Goal: Transaction & Acquisition: Subscribe to service/newsletter

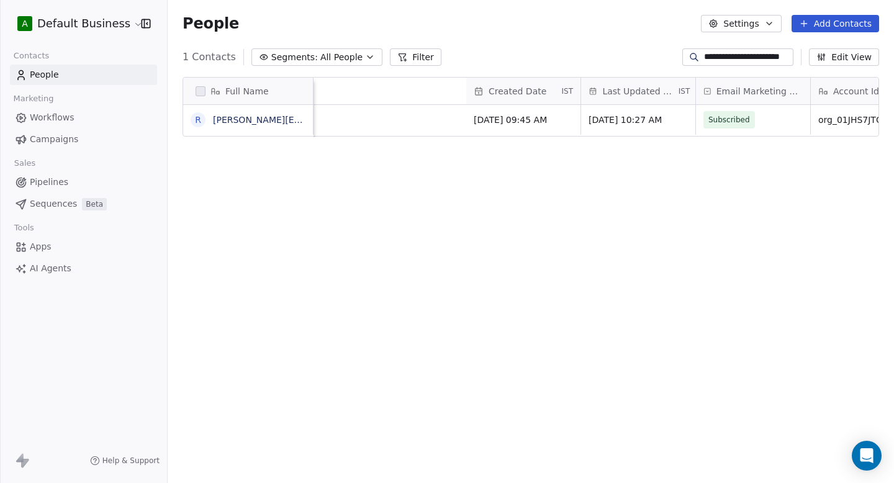
click at [92, 12] on div "A Default Business" at bounding box center [83, 23] width 167 height 47
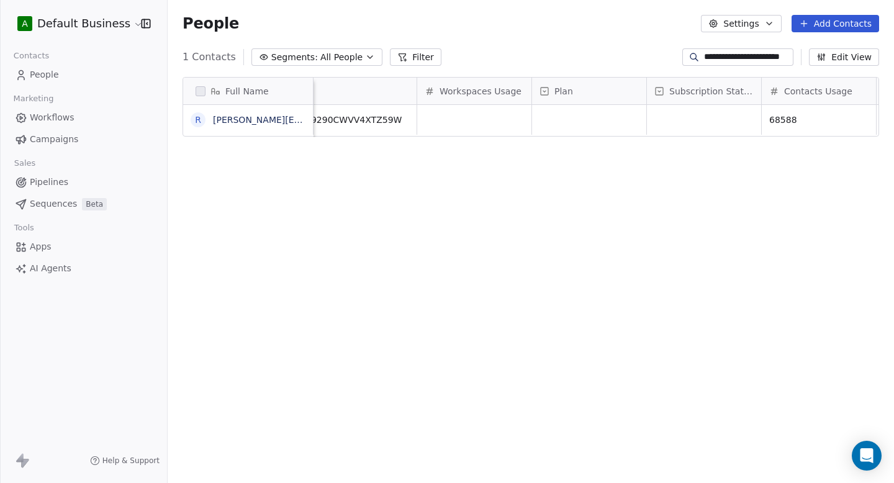
click at [84, 27] on html "**********" at bounding box center [447, 241] width 894 height 483
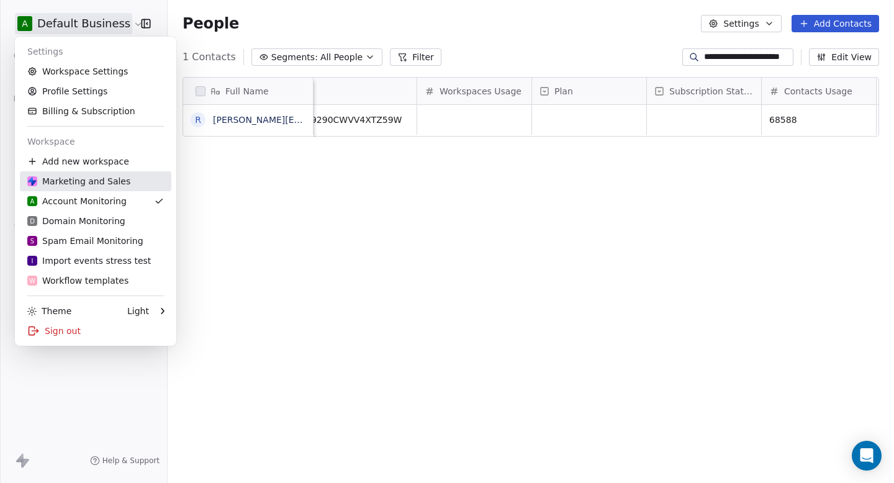
click at [78, 181] on div "Marketing and Sales" at bounding box center [78, 181] width 103 height 12
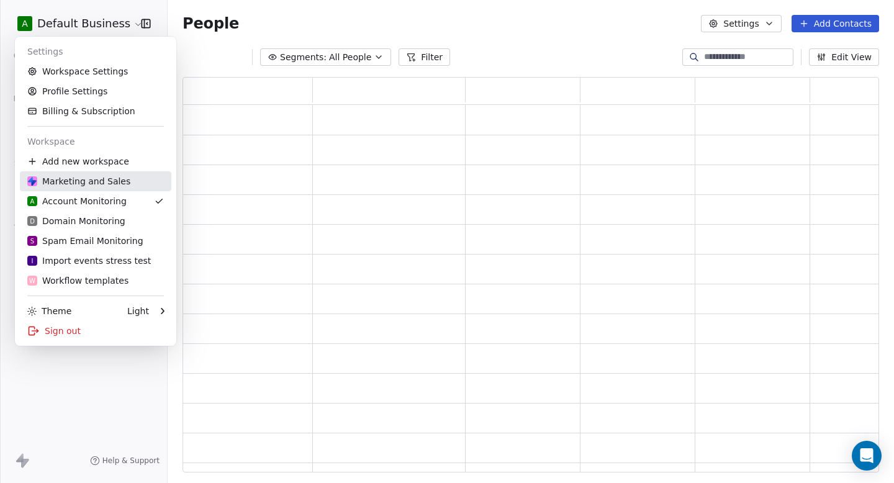
scroll to position [395, 697]
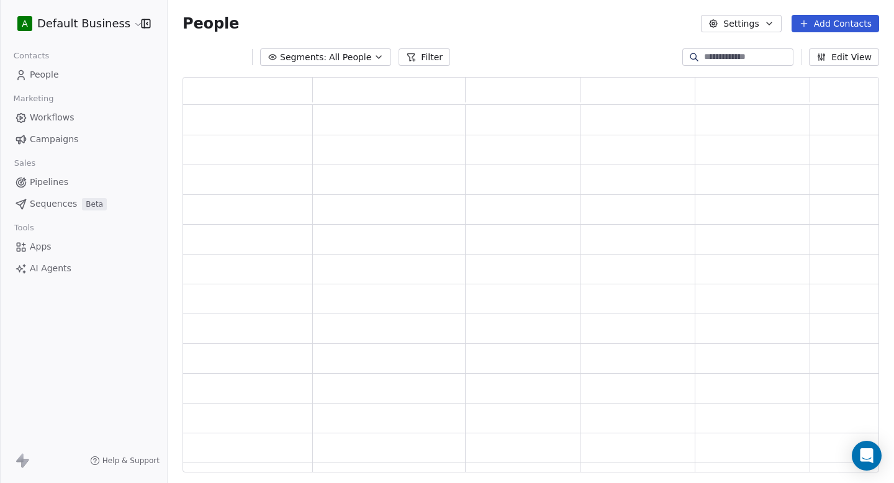
click at [81, 135] on link "Campaigns" at bounding box center [83, 139] width 147 height 20
click at [78, 135] on link "Campaigns" at bounding box center [83, 139] width 147 height 20
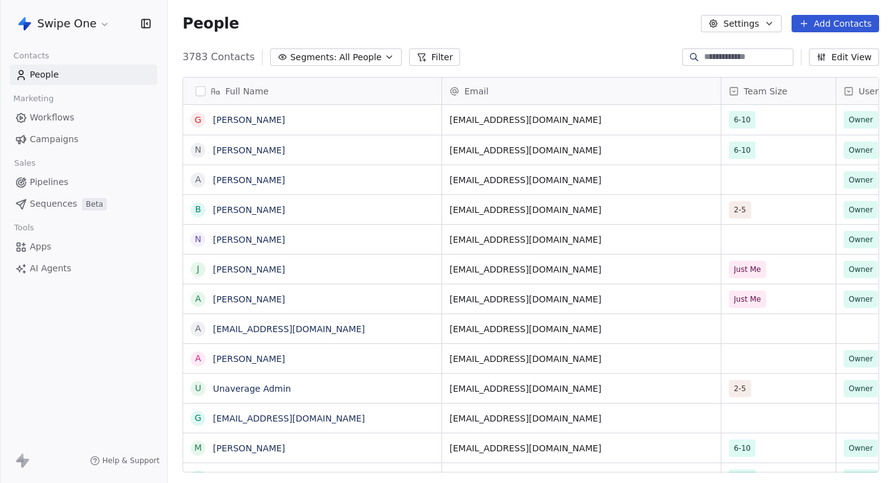
scroll to position [425, 726]
click at [94, 21] on html "Swipe One Contacts People Marketing Workflows Campaigns Sales Pipelines Sequenc…" at bounding box center [447, 241] width 894 height 483
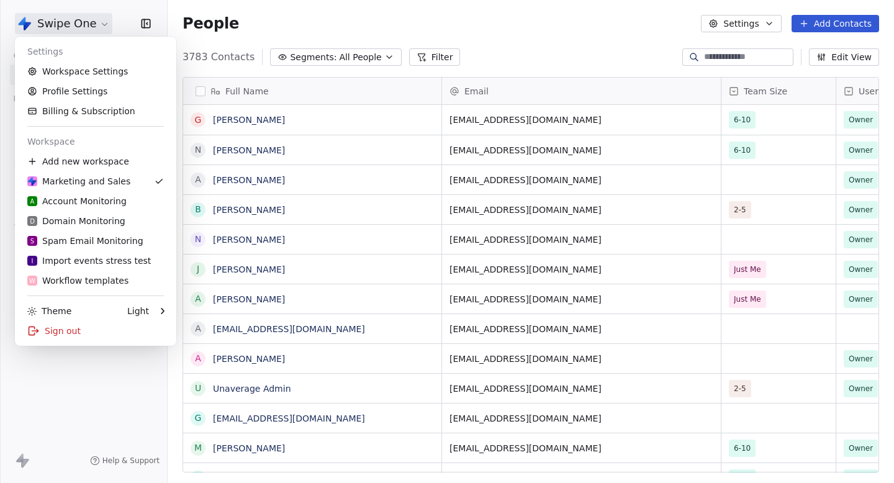
click at [93, 22] on html "Swipe One Contacts People Marketing Workflows Campaigns Sales Pipelines Sequenc…" at bounding box center [447, 241] width 894 height 483
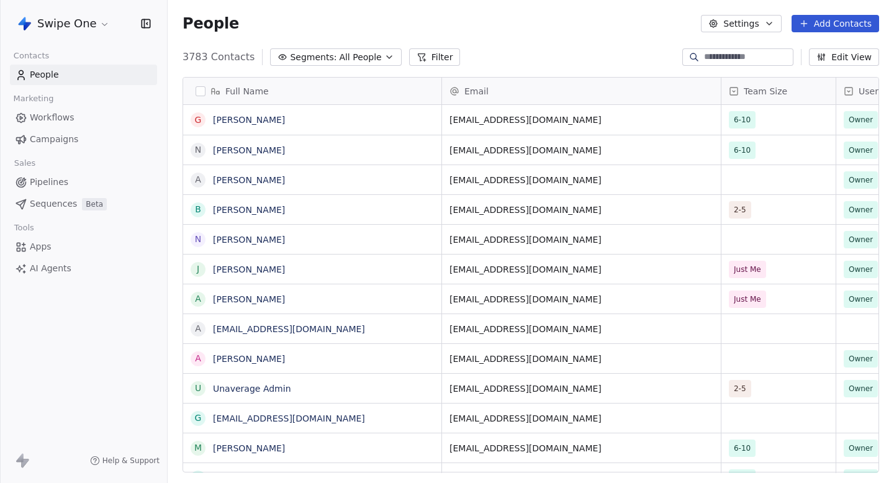
click at [63, 143] on span "Campaigns" at bounding box center [54, 139] width 48 height 13
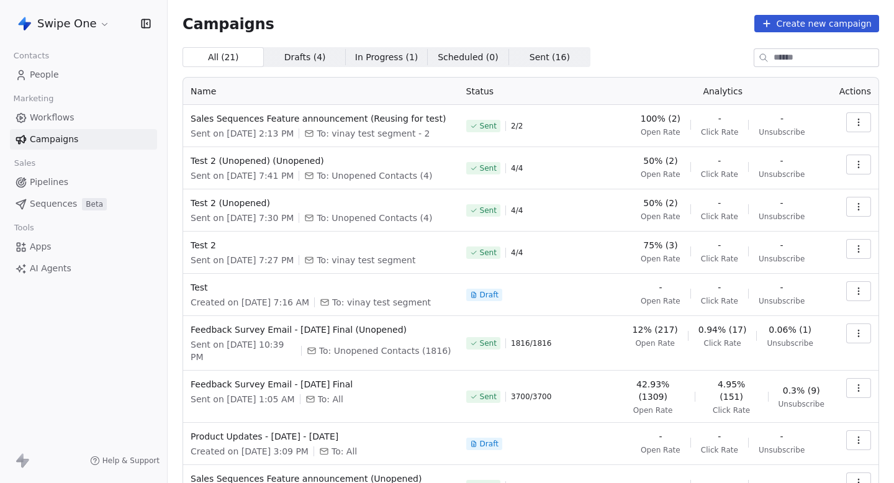
click at [864, 117] on button "button" at bounding box center [858, 122] width 25 height 20
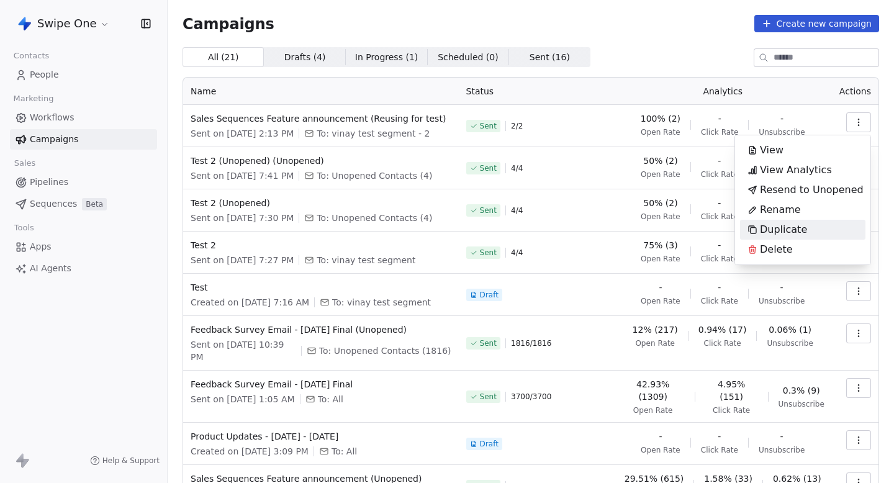
click at [790, 230] on span "Duplicate" at bounding box center [783, 229] width 47 height 15
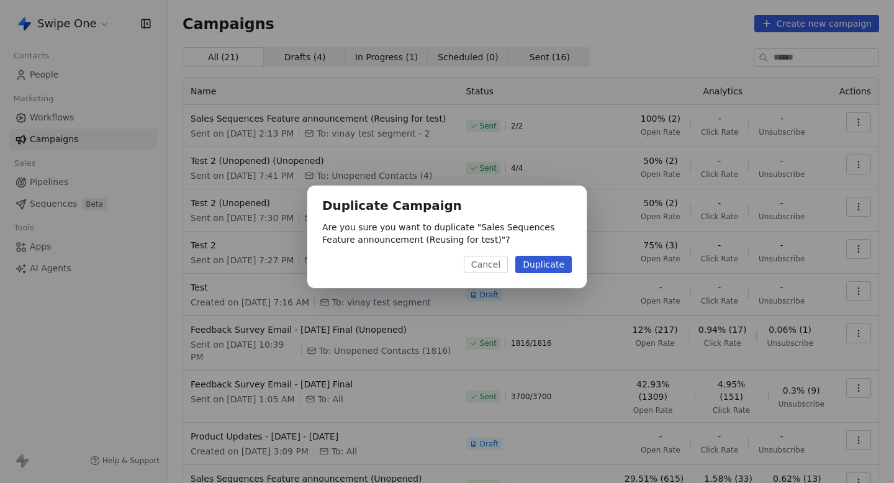
click at [547, 268] on button "Duplicate" at bounding box center [543, 264] width 56 height 17
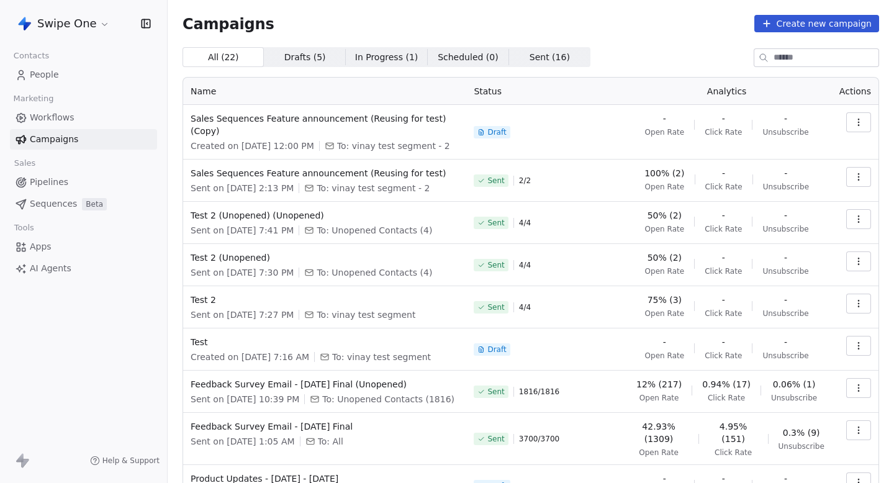
click at [870, 174] on button "button" at bounding box center [858, 177] width 25 height 20
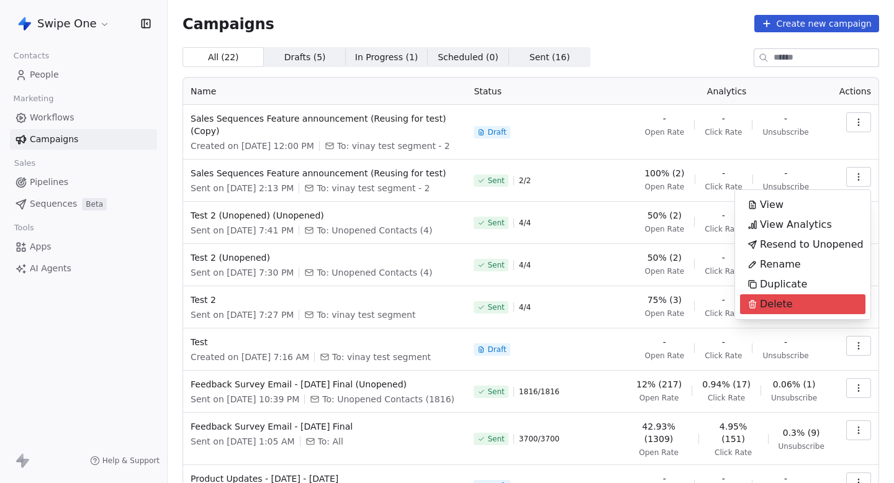
click at [775, 307] on span "Delete" at bounding box center [776, 304] width 33 height 15
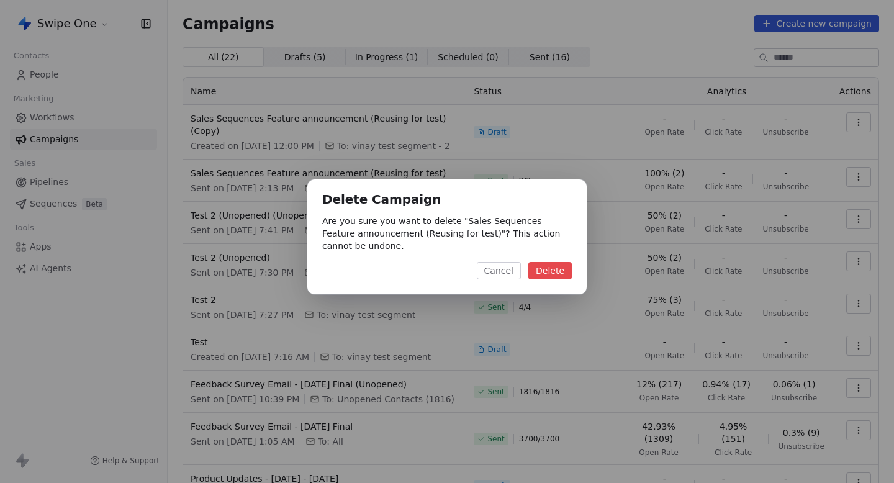
click at [564, 268] on button "Delete" at bounding box center [549, 270] width 43 height 17
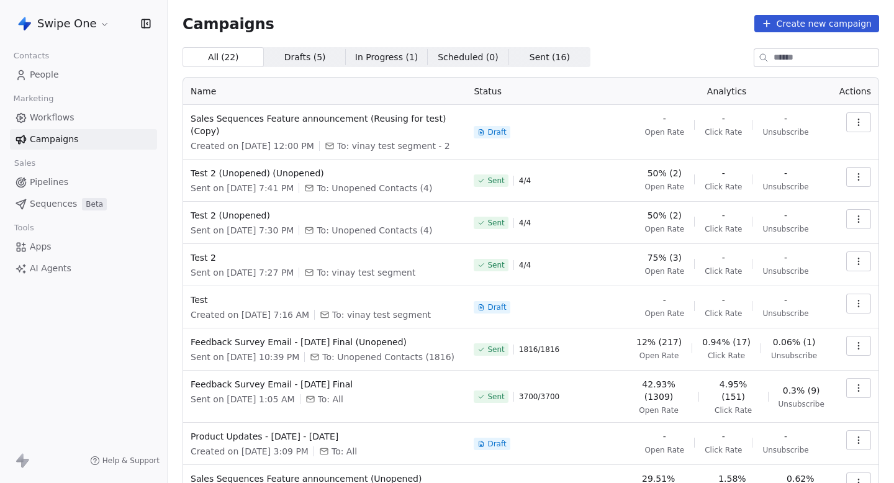
click at [60, 87] on div "Contacts People Marketing Workflows Campaigns Sales Pipelines Sequences Beta To…" at bounding box center [83, 163] width 167 height 232
click at [74, 75] on link "People" at bounding box center [83, 75] width 147 height 20
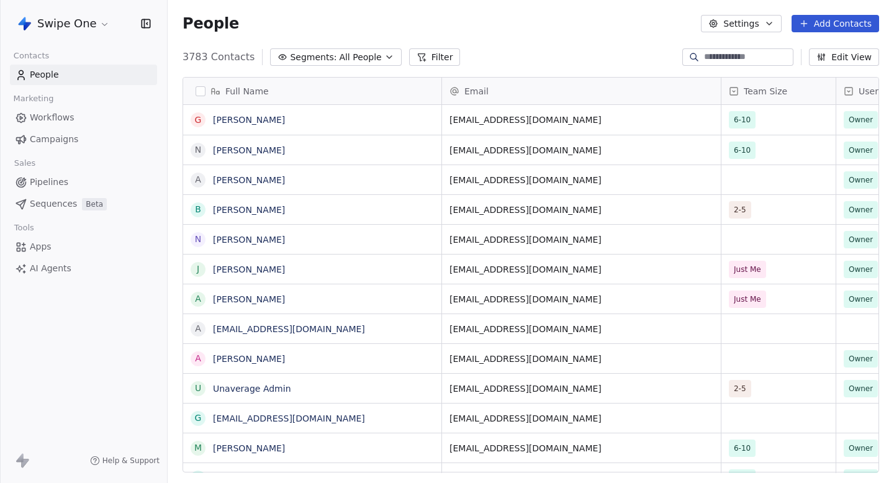
scroll to position [425, 726]
click at [317, 53] on span "Segments:" at bounding box center [313, 57] width 47 height 13
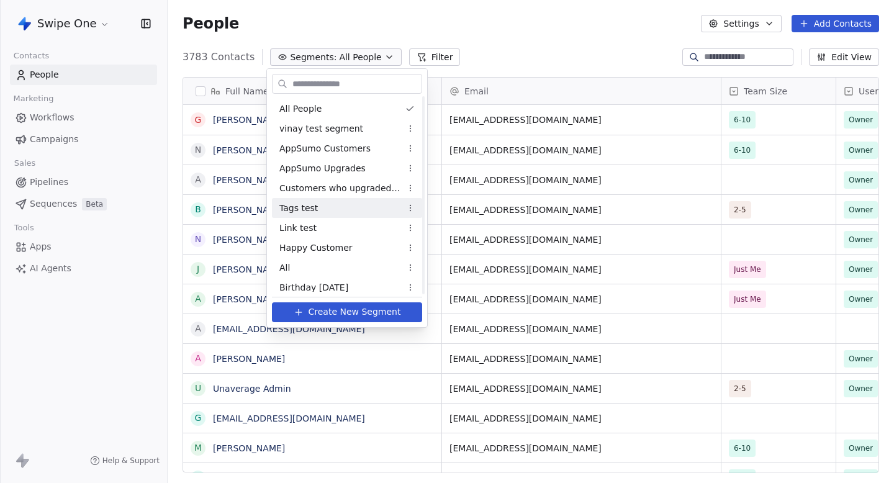
scroll to position [184, 0]
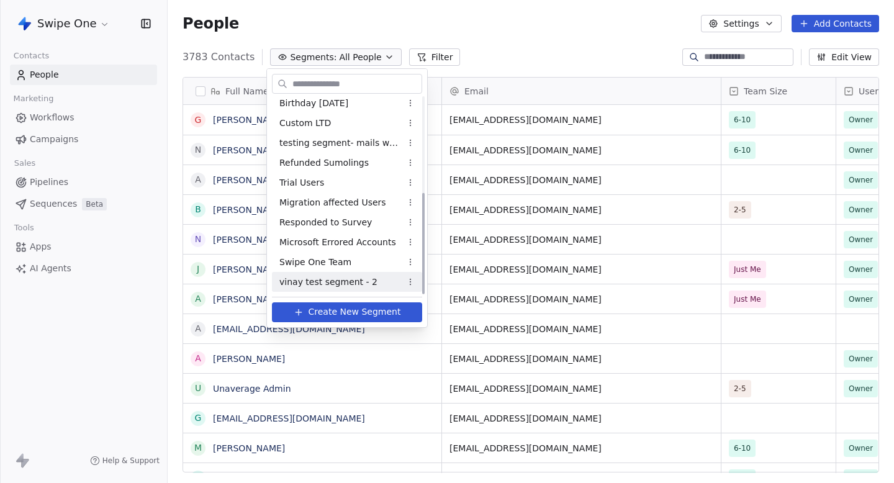
click at [342, 292] on div "All People vinay test segment AppSumo Customers AppSumo Upgrades Customers who …" at bounding box center [347, 195] width 160 height 203
click at [346, 289] on div "vinay test segment - 2" at bounding box center [347, 282] width 150 height 20
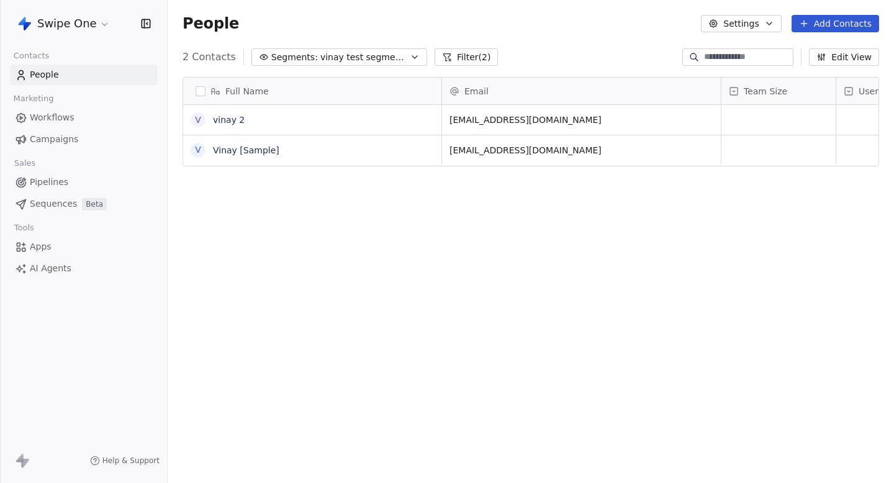
scroll to position [425, 726]
click at [463, 58] on button "Filter (2)" at bounding box center [467, 56] width 64 height 17
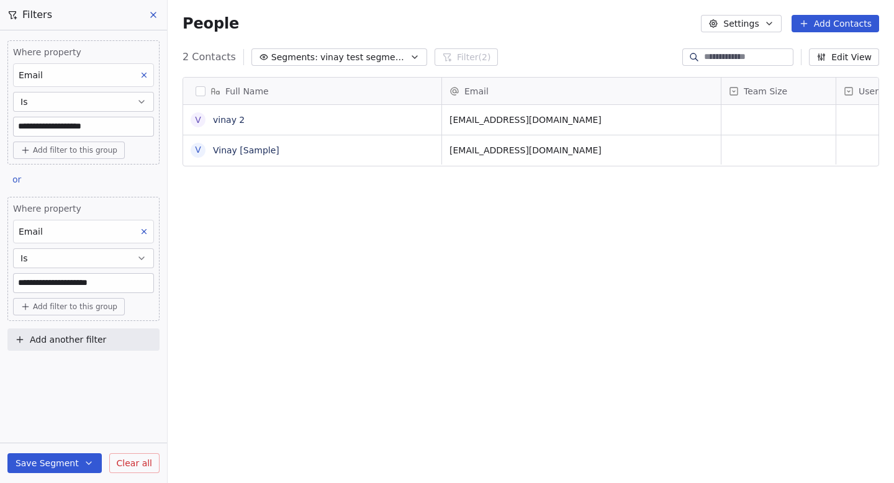
click at [73, 346] on span "Add another filter" at bounding box center [68, 339] width 76 height 13
click at [68, 366] on span "Contact properties" at bounding box center [60, 369] width 81 height 13
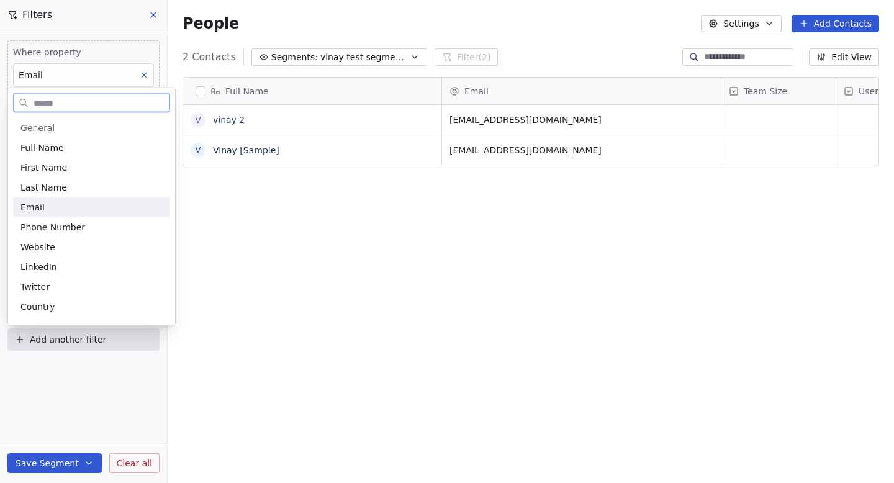
click at [71, 212] on div "Email" at bounding box center [91, 207] width 142 height 12
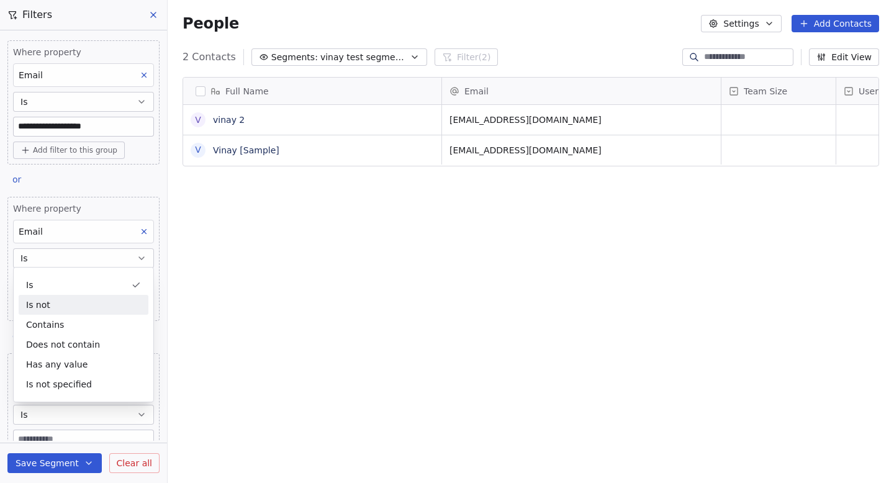
click at [0, 340] on div "**********" at bounding box center [83, 235] width 167 height 410
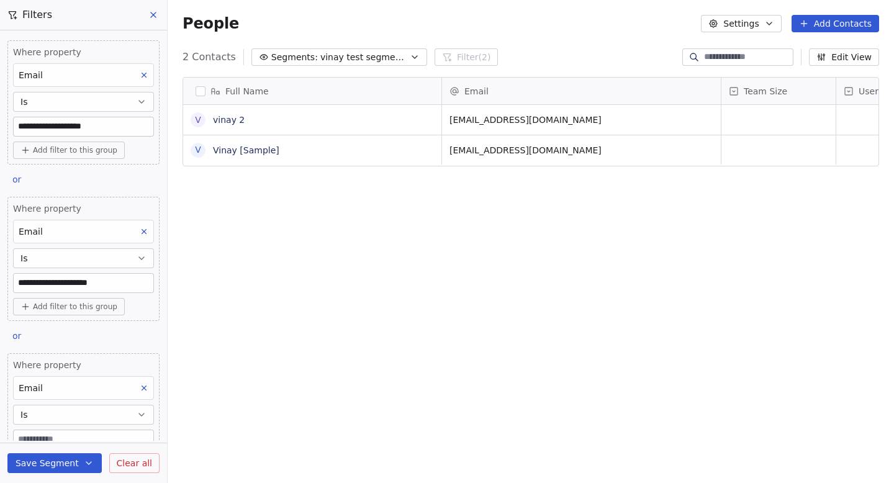
click at [145, 381] on button at bounding box center [144, 388] width 16 height 16
click at [148, 451] on div "Save Segment Clear all" at bounding box center [83, 463] width 167 height 40
click at [143, 457] on span "Clear all" at bounding box center [134, 463] width 35 height 13
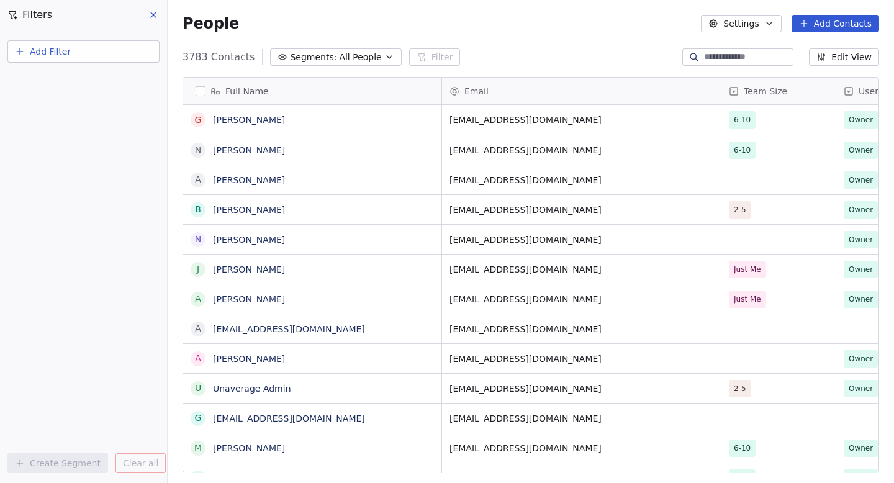
click at [157, 11] on icon at bounding box center [153, 15] width 10 height 10
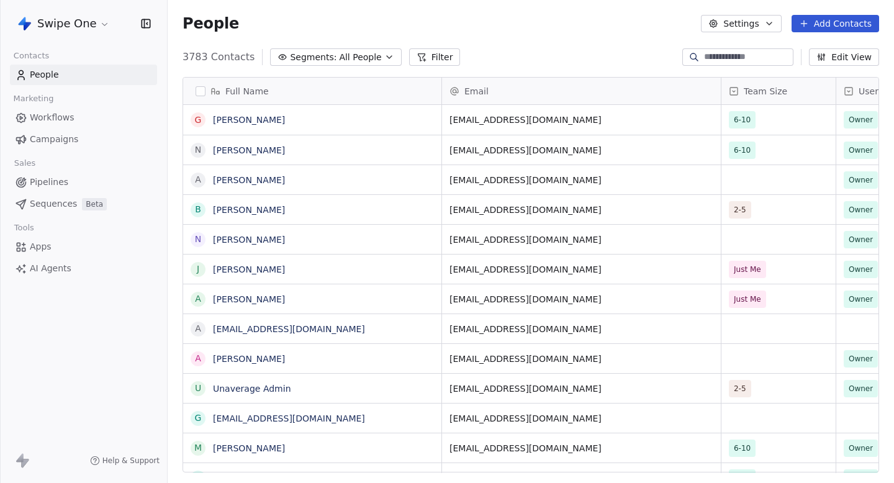
click at [72, 145] on span "Campaigns" at bounding box center [54, 139] width 48 height 13
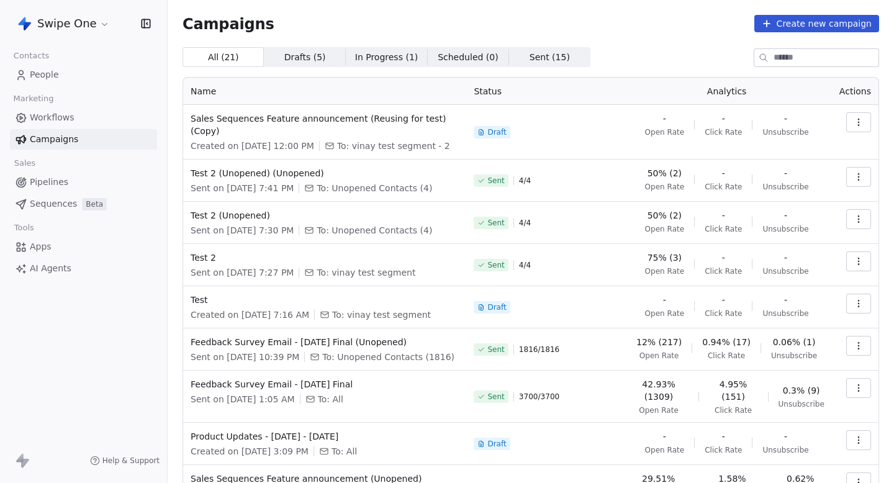
click at [377, 111] on td "Sales Sequences Feature announcement (Reusing for test) (Copy) Created on Sep 1…" at bounding box center [324, 132] width 283 height 55
click at [872, 117] on td at bounding box center [855, 132] width 47 height 55
click at [857, 122] on icon "button" at bounding box center [859, 122] width 10 height 10
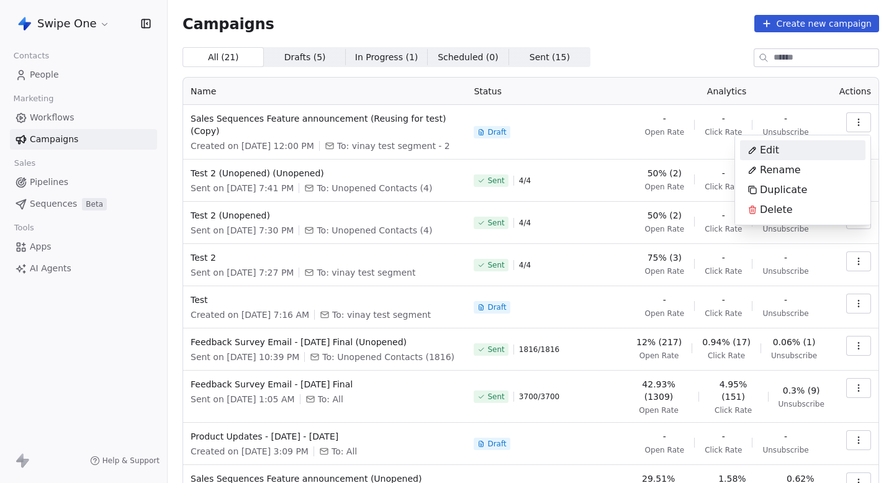
click at [806, 150] on div "Edit" at bounding box center [802, 150] width 125 height 20
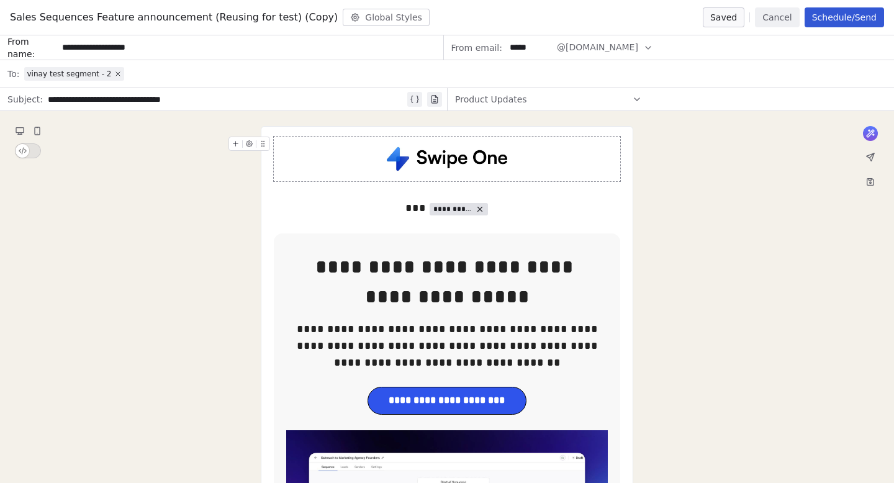
click at [782, 14] on button "Cancel" at bounding box center [777, 17] width 44 height 20
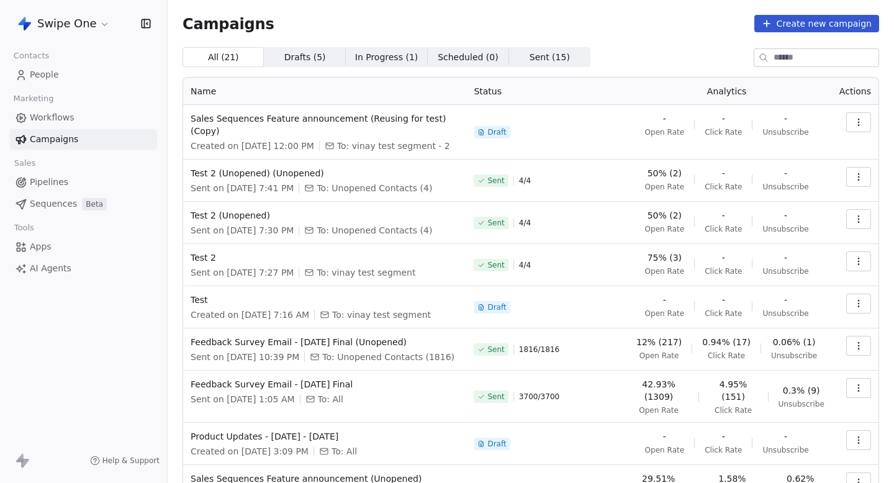
click at [859, 122] on icon "button" at bounding box center [859, 122] width 10 height 10
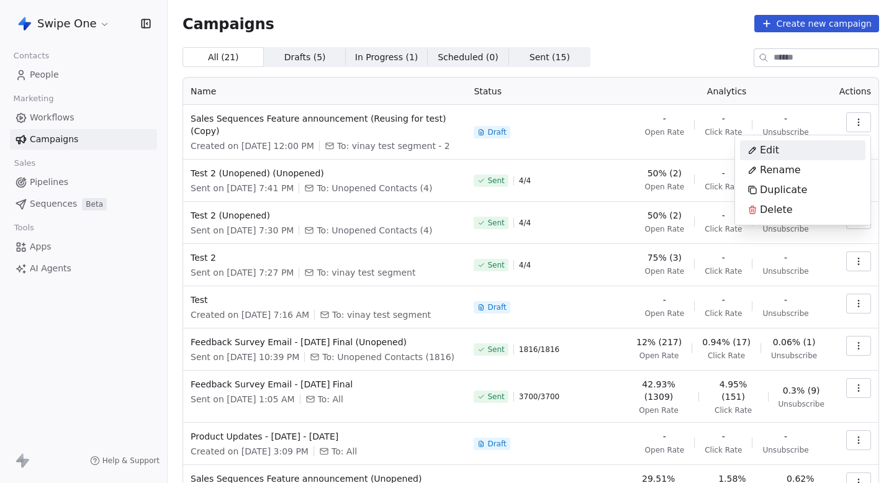
click at [815, 156] on div "Edit" at bounding box center [802, 150] width 125 height 20
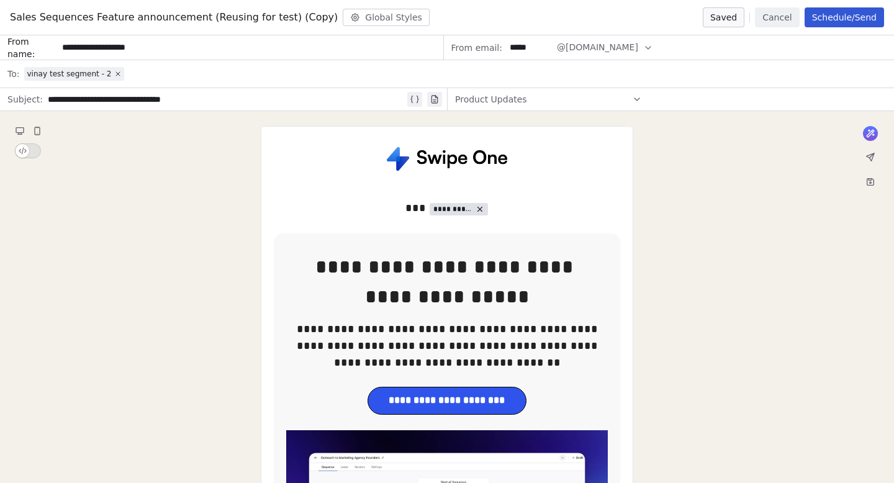
click at [181, 71] on div "vinay test segment - 2" at bounding box center [455, 73] width 862 height 27
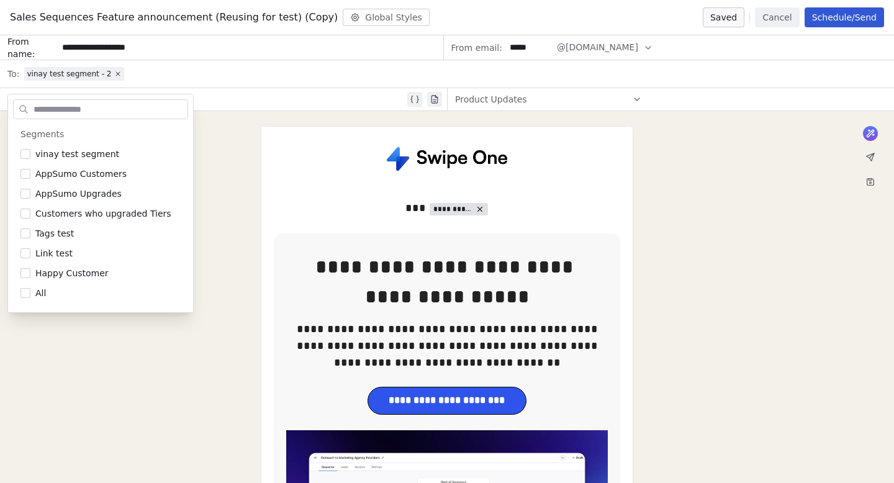
scroll to position [194, 0]
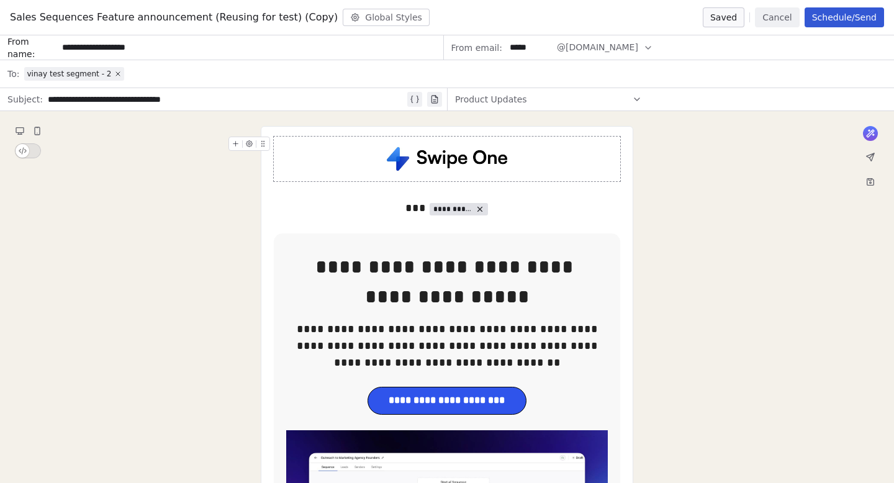
click at [775, 19] on button "Cancel" at bounding box center [777, 17] width 44 height 20
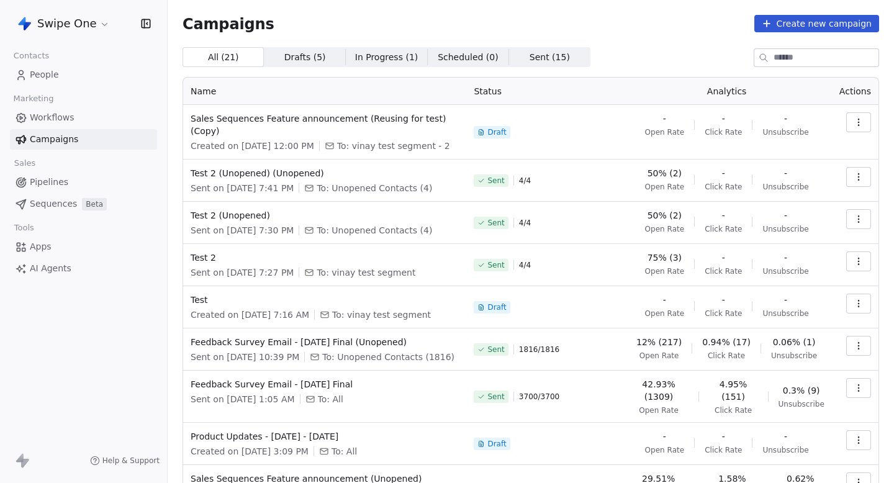
click at [853, 109] on td at bounding box center [855, 132] width 47 height 55
click at [854, 115] on button "button" at bounding box center [858, 122] width 25 height 20
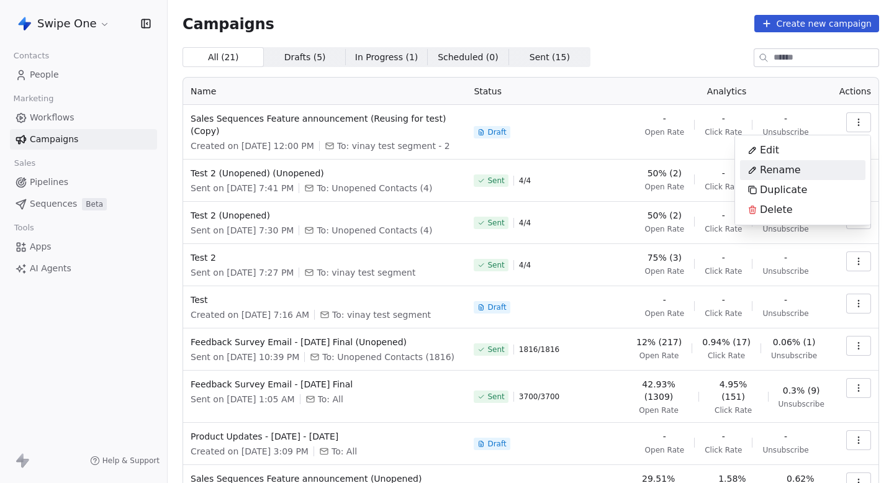
click at [834, 173] on div "Rename" at bounding box center [802, 170] width 125 height 20
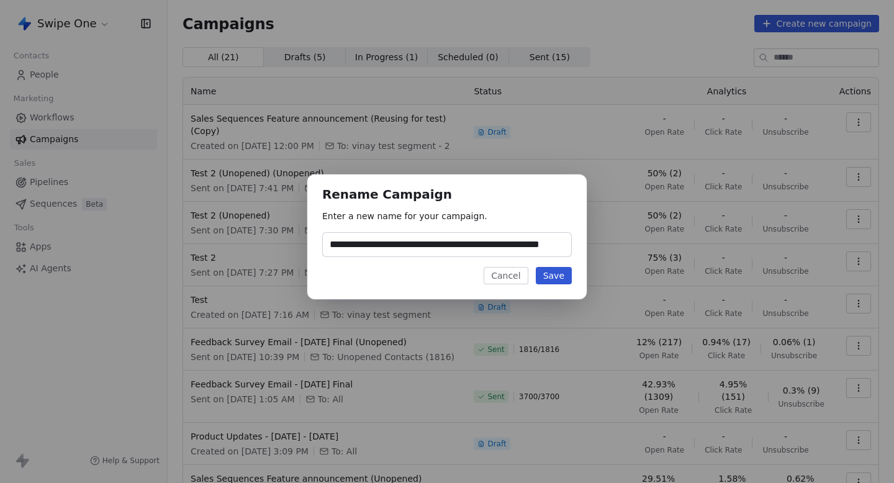
scroll to position [0, 22]
type input "**********"
click at [566, 278] on button "Save" at bounding box center [554, 275] width 36 height 17
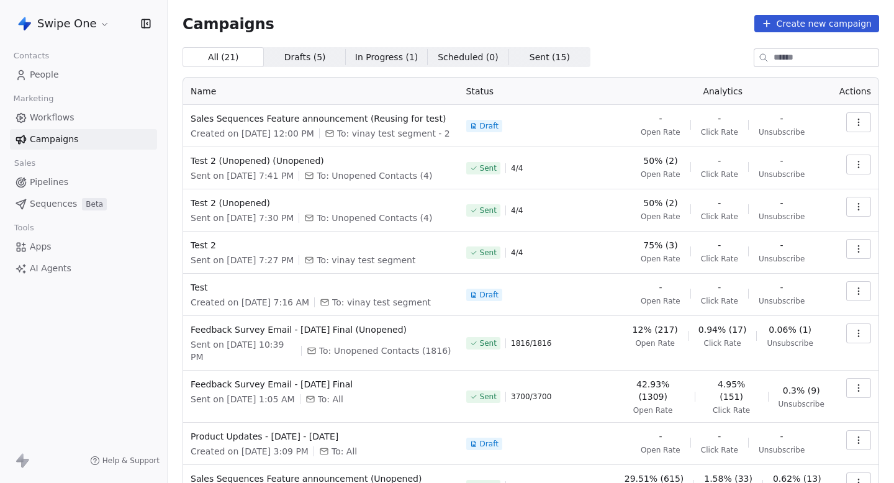
click at [860, 120] on icon "button" at bounding box center [859, 122] width 10 height 10
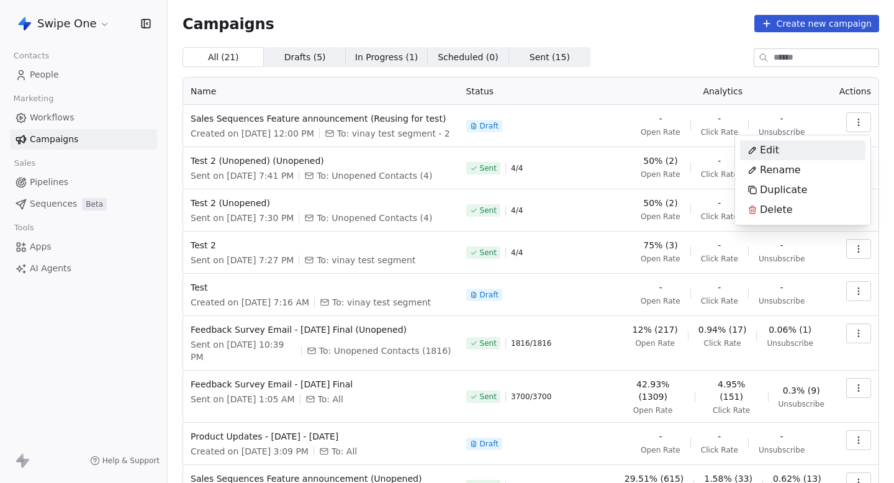
click at [788, 151] on div "Edit" at bounding box center [802, 150] width 125 height 20
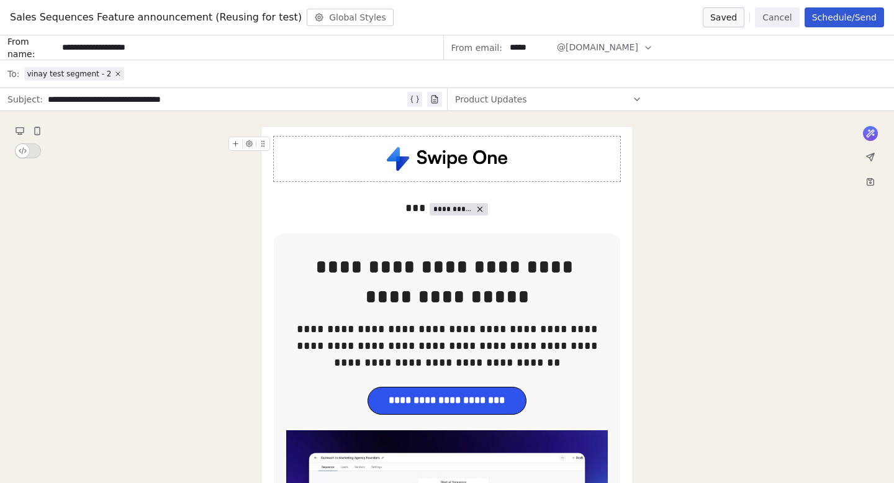
click at [852, 15] on button "Schedule/Send" at bounding box center [844, 17] width 79 height 20
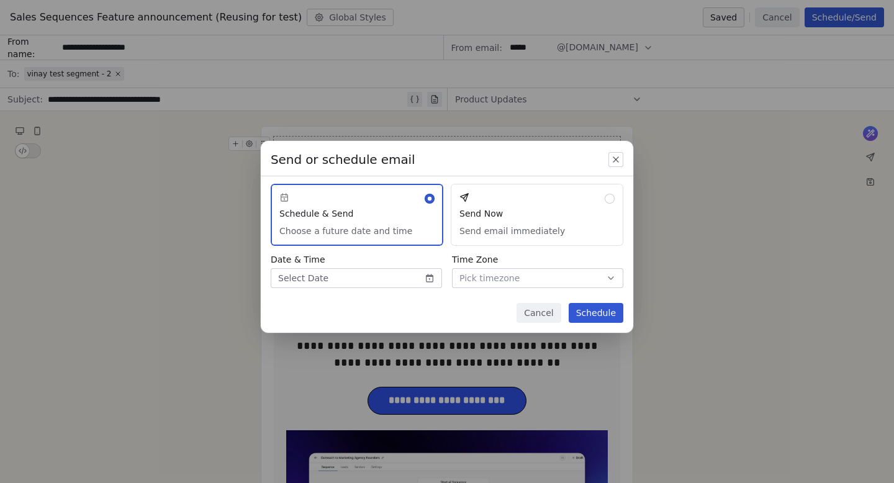
click at [548, 174] on div "Send or schedule email Schedule & Send Choose a future date and time Send Now S…" at bounding box center [447, 237] width 372 height 192
click at [538, 203] on button "Send Now Send email immediately" at bounding box center [537, 215] width 173 height 62
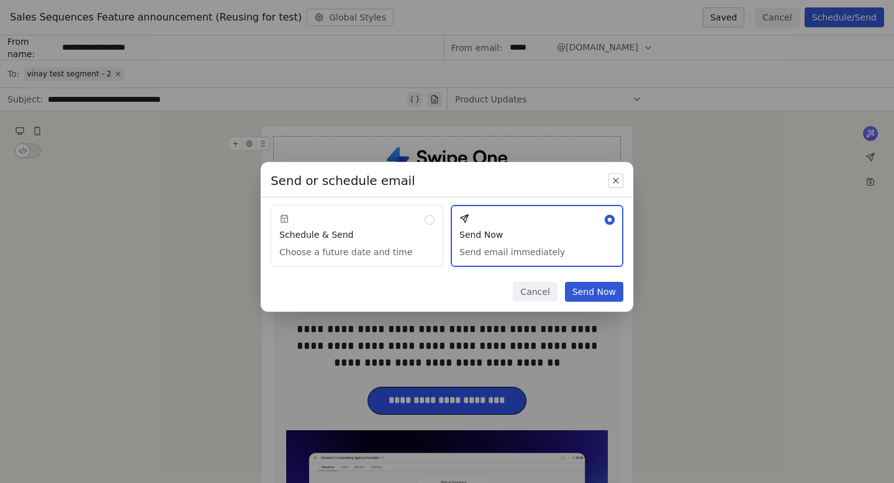
click at [608, 293] on button "Send Now" at bounding box center [594, 292] width 58 height 20
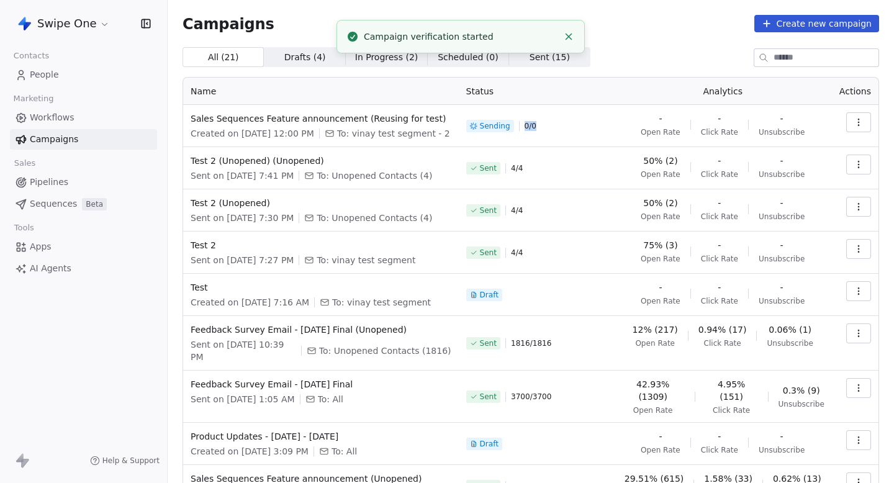
drag, startPoint x: 531, startPoint y: 125, endPoint x: 559, endPoint y: 125, distance: 27.3
click at [559, 125] on div "Sending 0 / 0" at bounding box center [536, 125] width 140 height 27
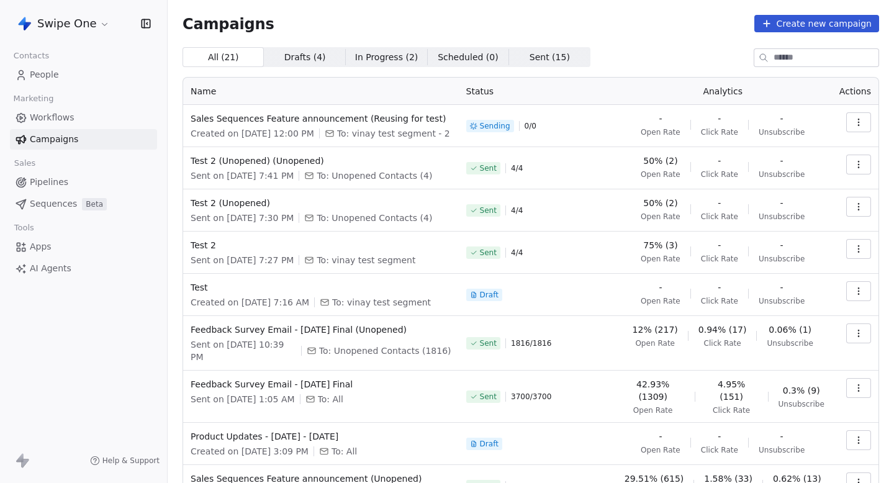
click at [631, 92] on th "Analytics" at bounding box center [723, 91] width 218 height 27
click at [674, 53] on div "All ( 21 ) All ( 21 ) Drafts ( 4 ) Drafts ( 4 ) In Progress ( 2 ) In Progress (…" at bounding box center [531, 57] width 697 height 20
drag, startPoint x: 647, startPoint y: 132, endPoint x: 684, endPoint y: 132, distance: 36.6
click at [680, 132] on div "- Open Rate - Click Rate - Unsubscribe" at bounding box center [722, 124] width 203 height 25
click at [680, 132] on span "Open Rate" at bounding box center [661, 132] width 40 height 10
